Goal: Check status: Check status

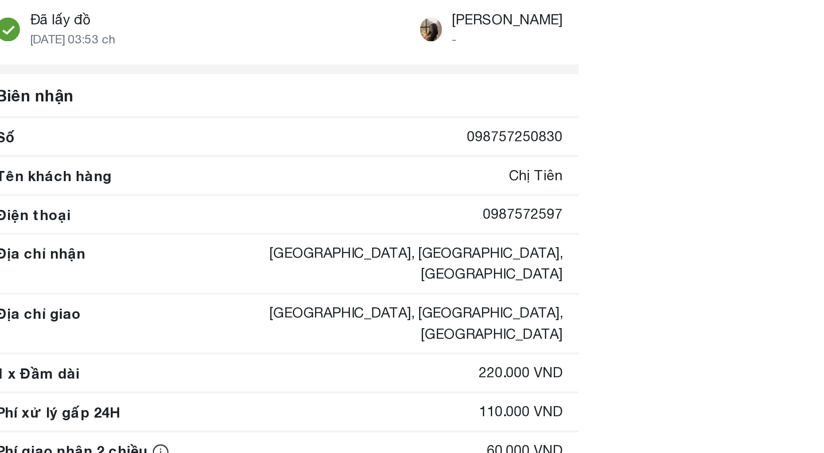
click at [514, 168] on div "0987572597" at bounding box center [520, 165] width 35 height 9
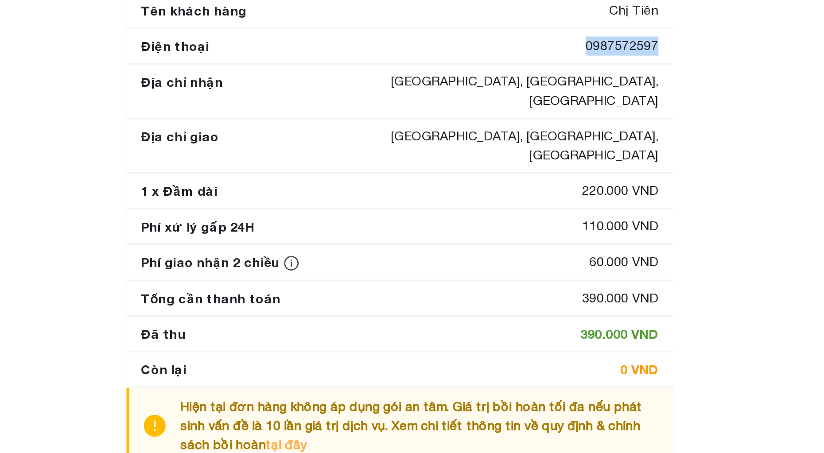
click at [356, 268] on img at bounding box center [359, 271] width 7 height 7
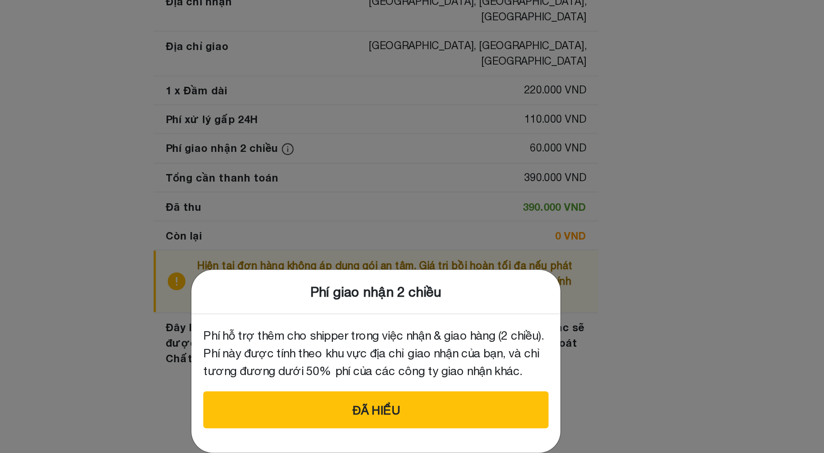
click at [372, 322] on div "Phí giao nhận 2 chiều Phí hỗ trợ thêm cho shipper trong việc nhận & giao hàng (…" at bounding box center [412, 226] width 824 height 453
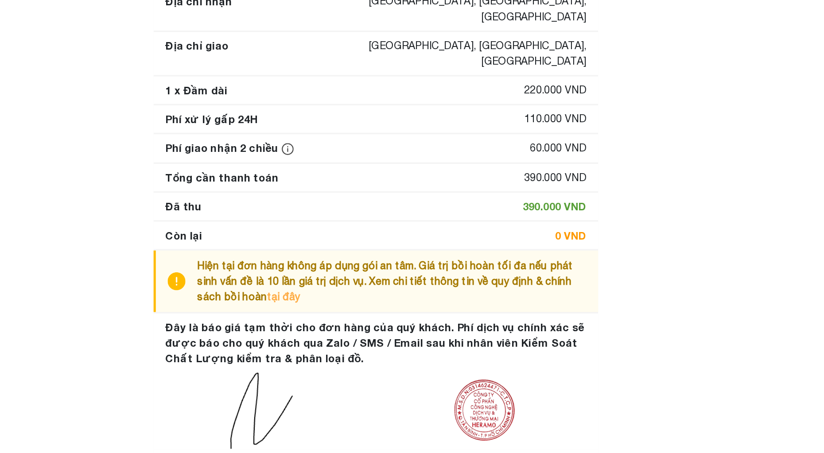
click at [356, 268] on img at bounding box center [359, 271] width 7 height 7
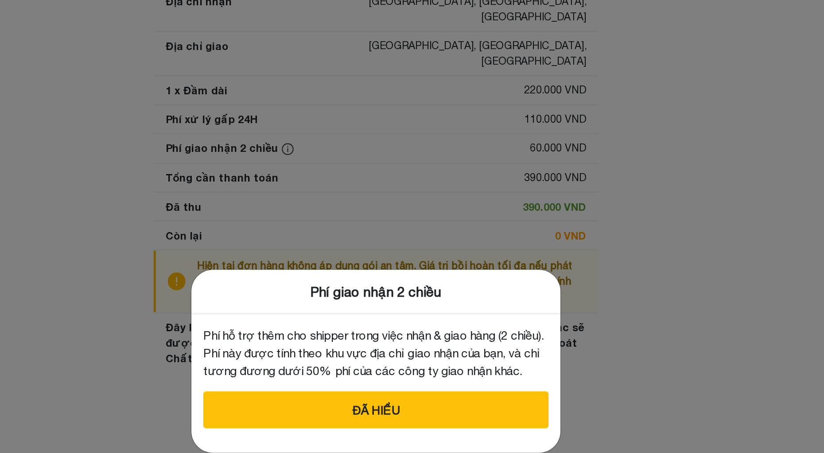
click at [362, 257] on div "Phí giao nhận 2 chiều Phí hỗ trợ thêm cho shipper trong việc nhận & giao hàng (…" at bounding box center [412, 226] width 824 height 453
